Goal: Book appointment/travel/reservation

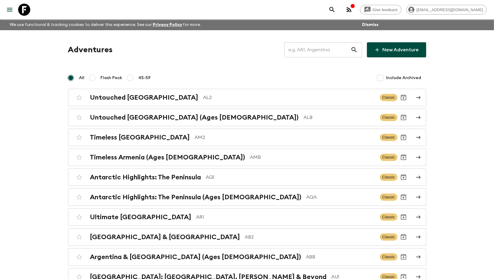
click at [311, 50] on input "text" at bounding box center [317, 49] width 66 height 17
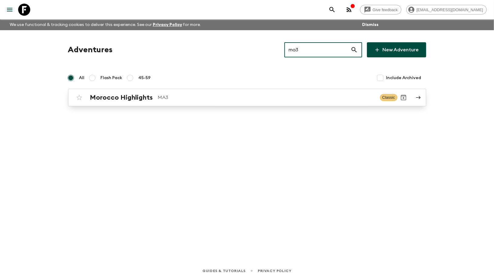
type input "ma3"
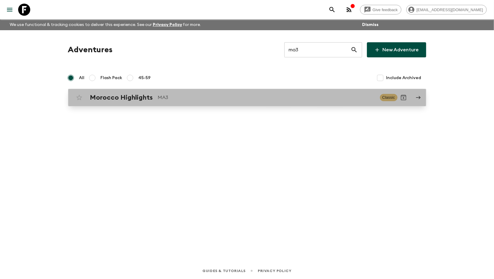
click at [178, 96] on p "MA3" at bounding box center [266, 97] width 217 height 7
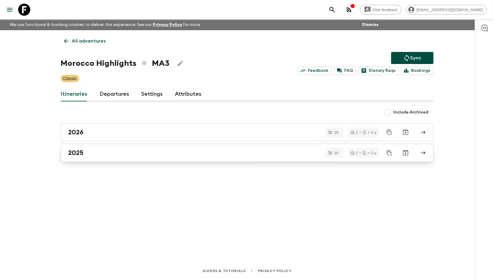
click at [132, 154] on div "2025" at bounding box center [241, 153] width 346 height 8
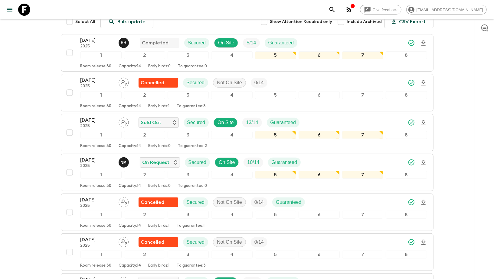
scroll to position [93, 0]
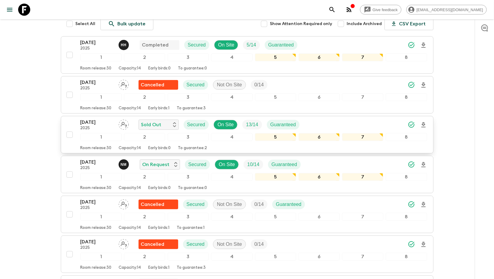
click at [87, 121] on p "[DATE]" at bounding box center [96, 122] width 33 height 7
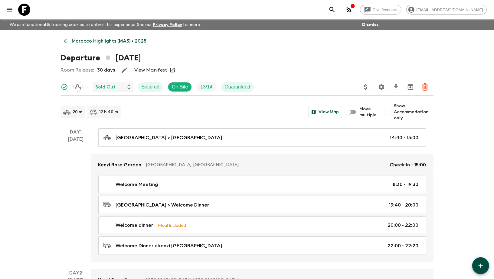
click at [151, 71] on link "View Manifest" at bounding box center [150, 70] width 33 height 6
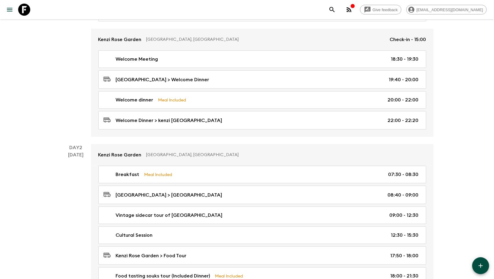
scroll to position [115, 0]
